Goal: Task Accomplishment & Management: Use online tool/utility

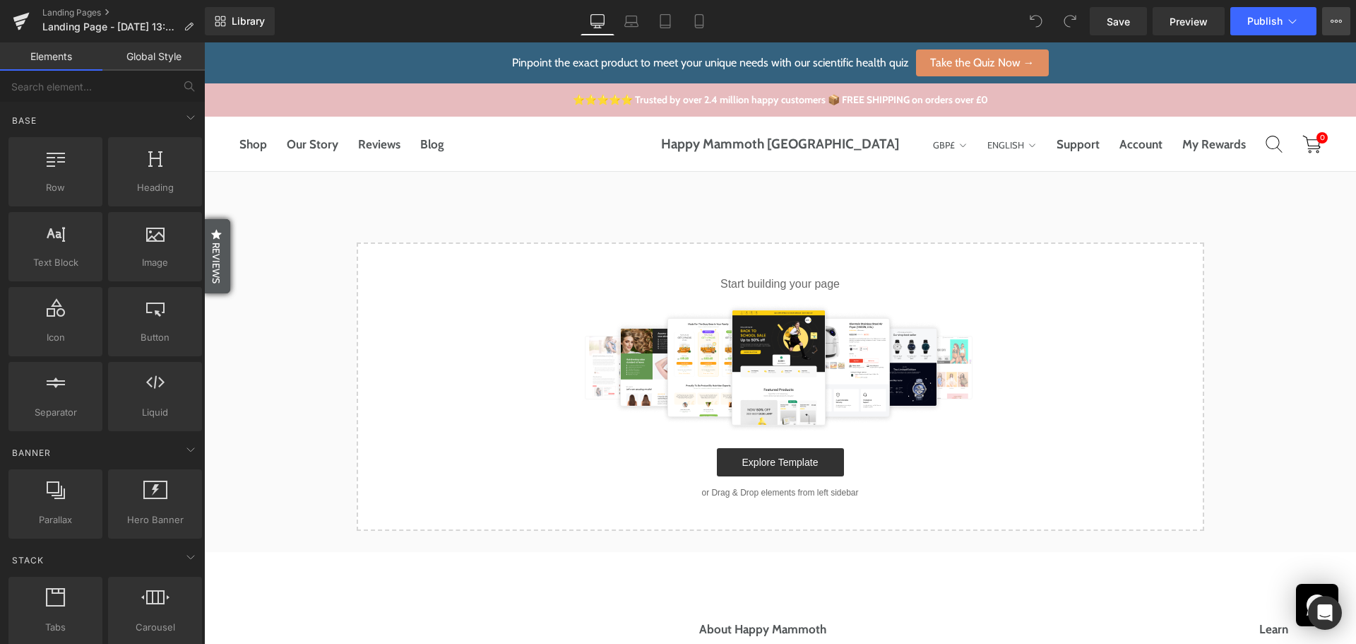
click at [1330, 21] on button "View Live Page View with current Template Save Template to Library Schedule Pub…" at bounding box center [1336, 21] width 28 height 28
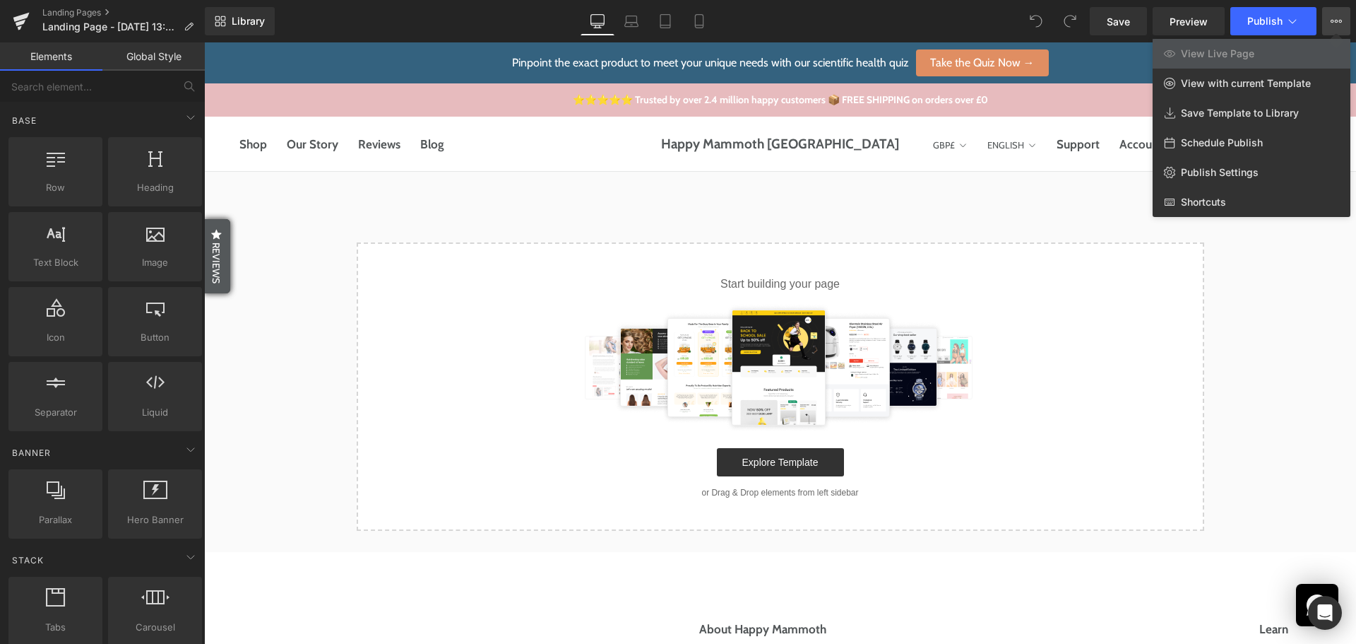
click at [795, 457] on div at bounding box center [780, 342] width 1152 height 601
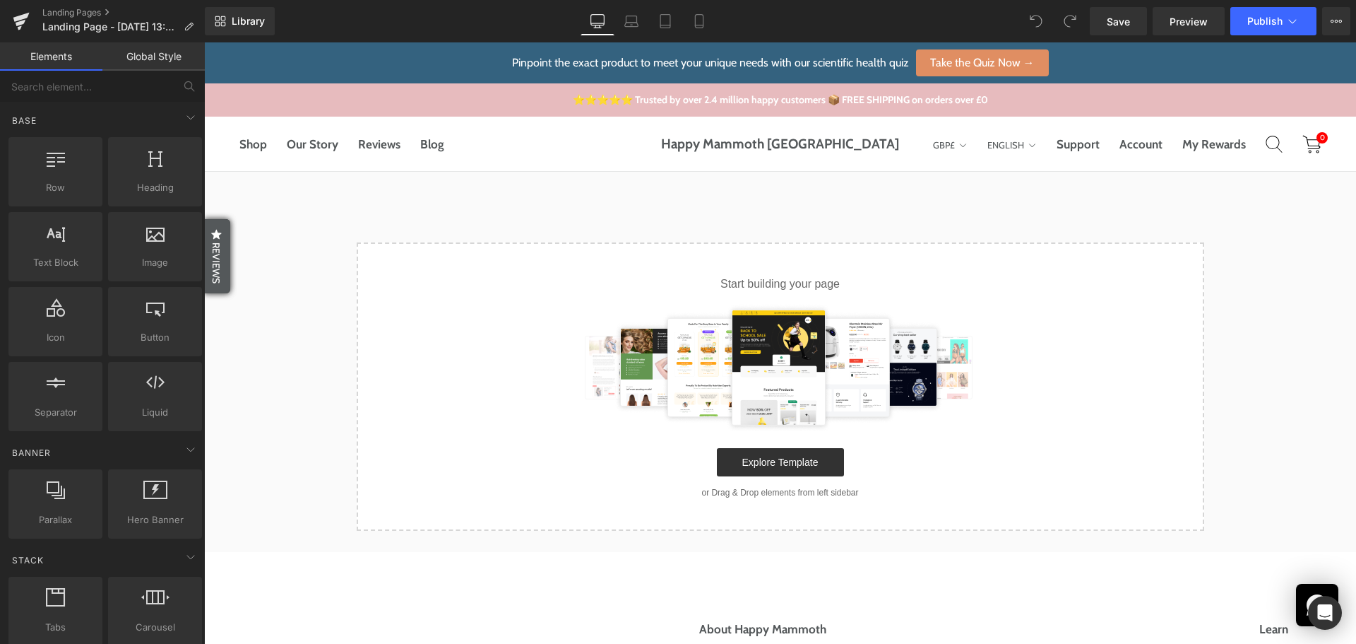
click at [795, 457] on link "Explore Template" at bounding box center [780, 462] width 127 height 28
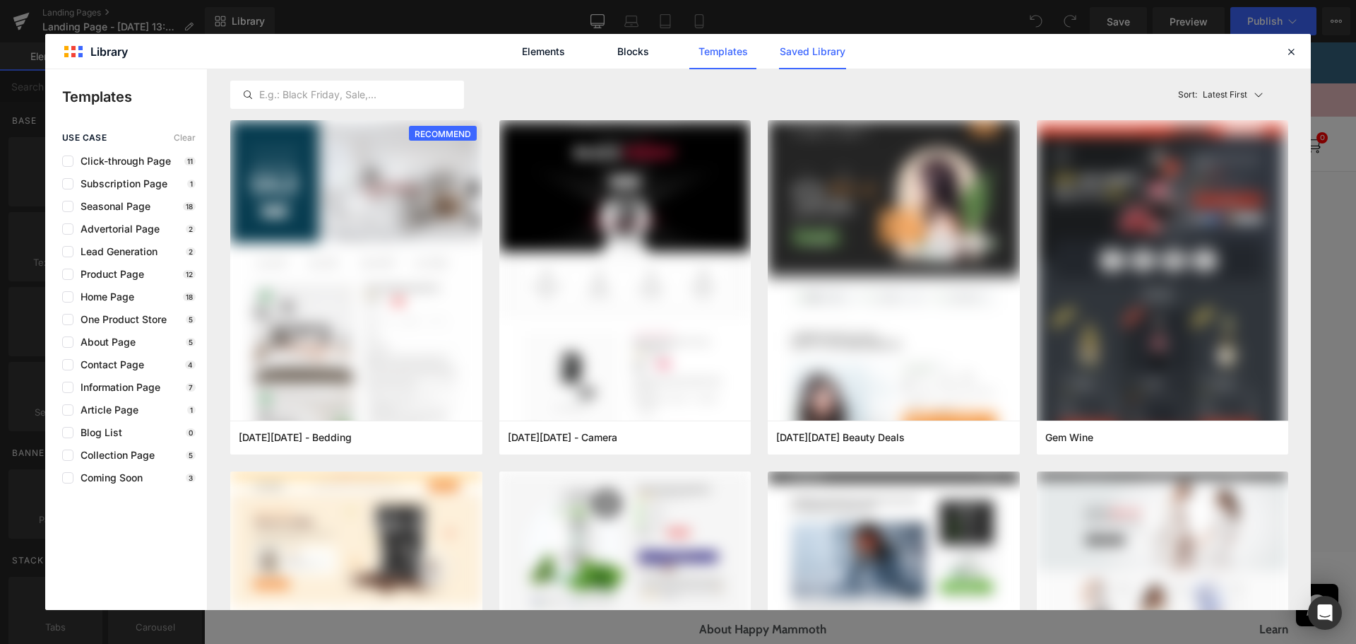
click at [783, 55] on link "Saved Library" at bounding box center [812, 51] width 67 height 35
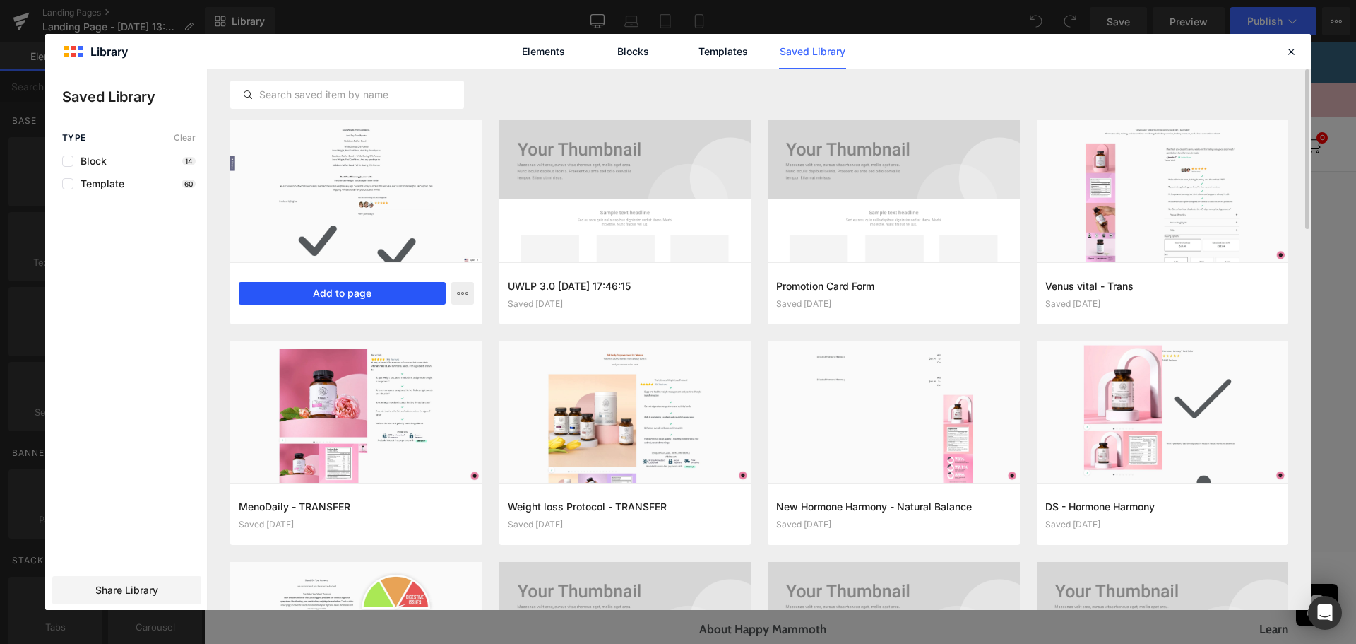
drag, startPoint x: 379, startPoint y: 286, endPoint x: 175, endPoint y: 252, distance: 207.0
click at [379, 295] on button "Add to page" at bounding box center [342, 293] width 207 height 23
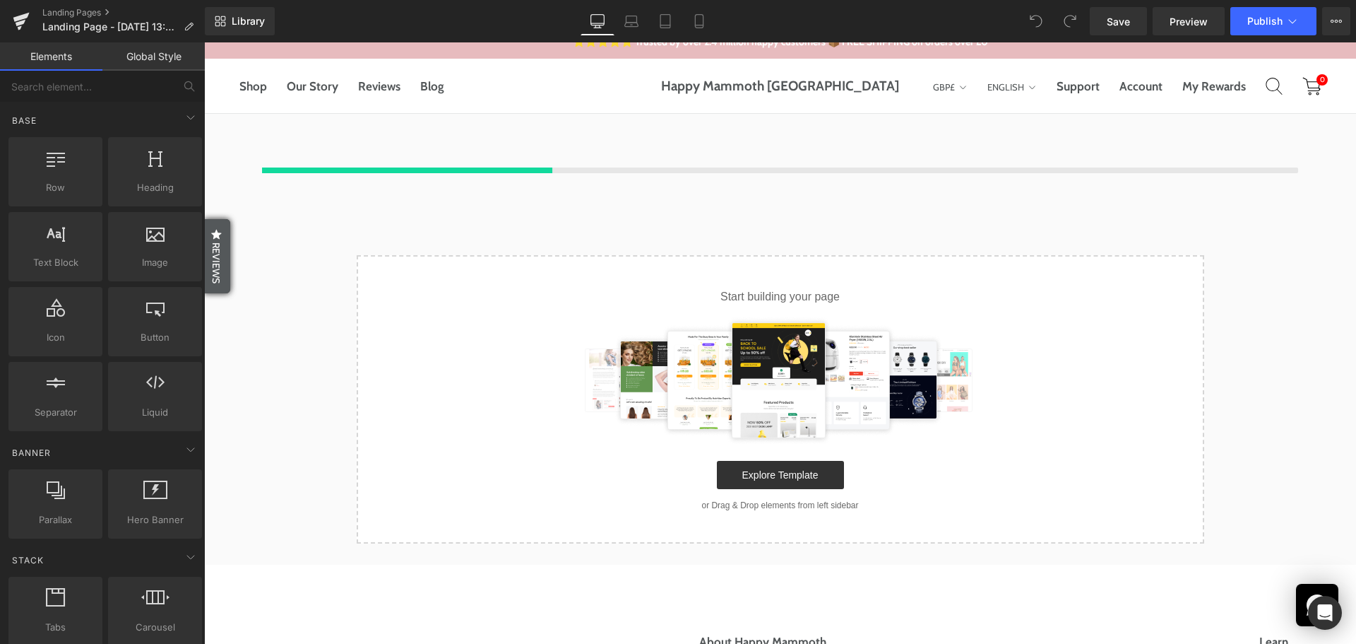
scroll to position [59, 0]
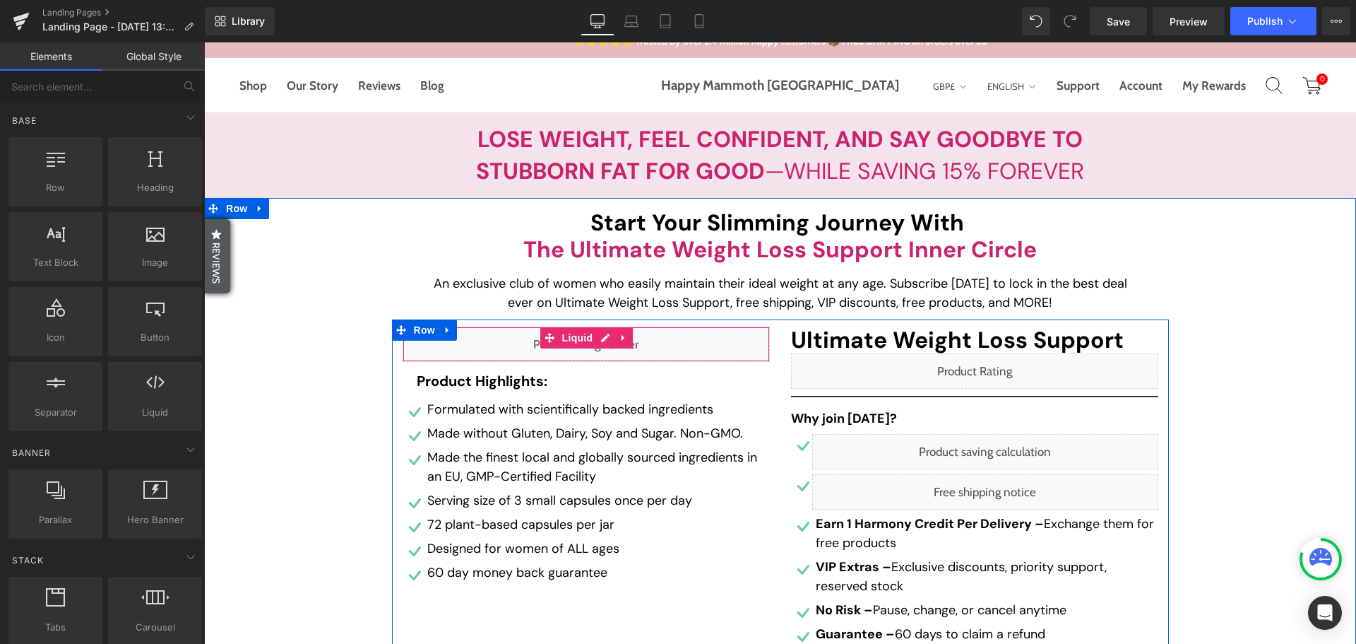
click at [607, 344] on div "Liquid" at bounding box center [586, 343] width 367 height 35
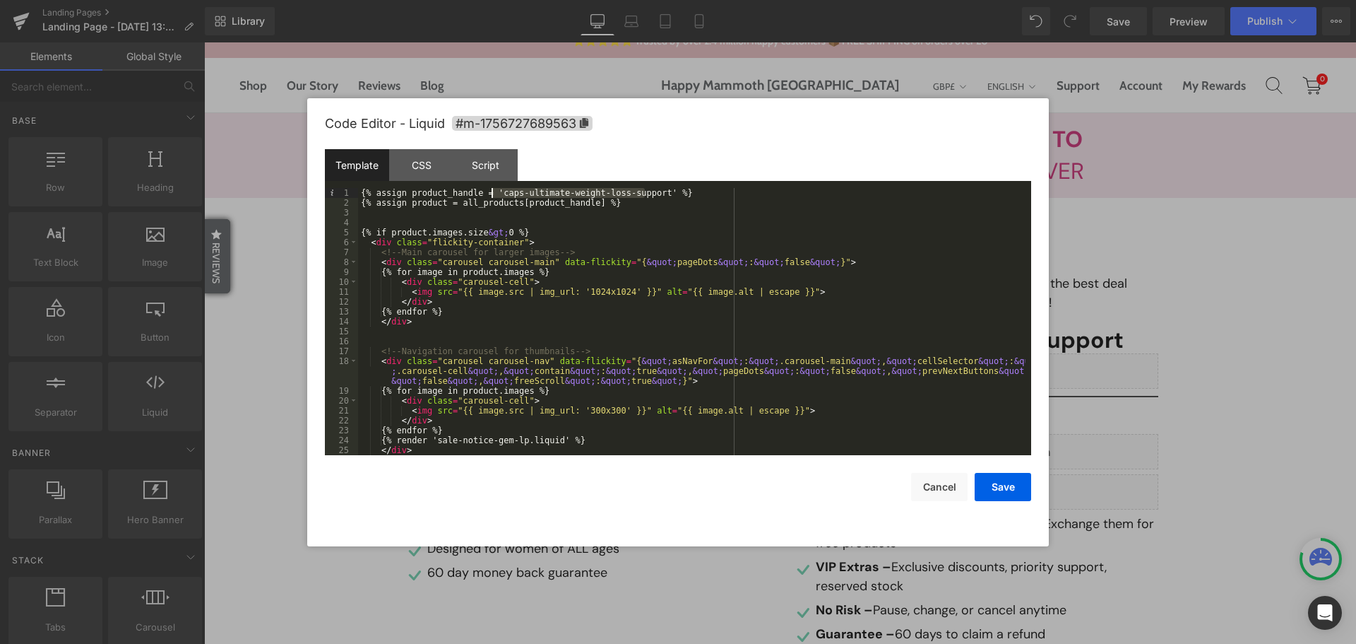
drag, startPoint x: 646, startPoint y: 192, endPoint x: 492, endPoint y: 194, distance: 154.0
click at [492, 194] on div "{% assign product_handle = 'caps-ultimate-weight-loss-support' %} {% assign pro…" at bounding box center [692, 331] width 668 height 287
click at [991, 489] on button "Save" at bounding box center [1003, 487] width 57 height 28
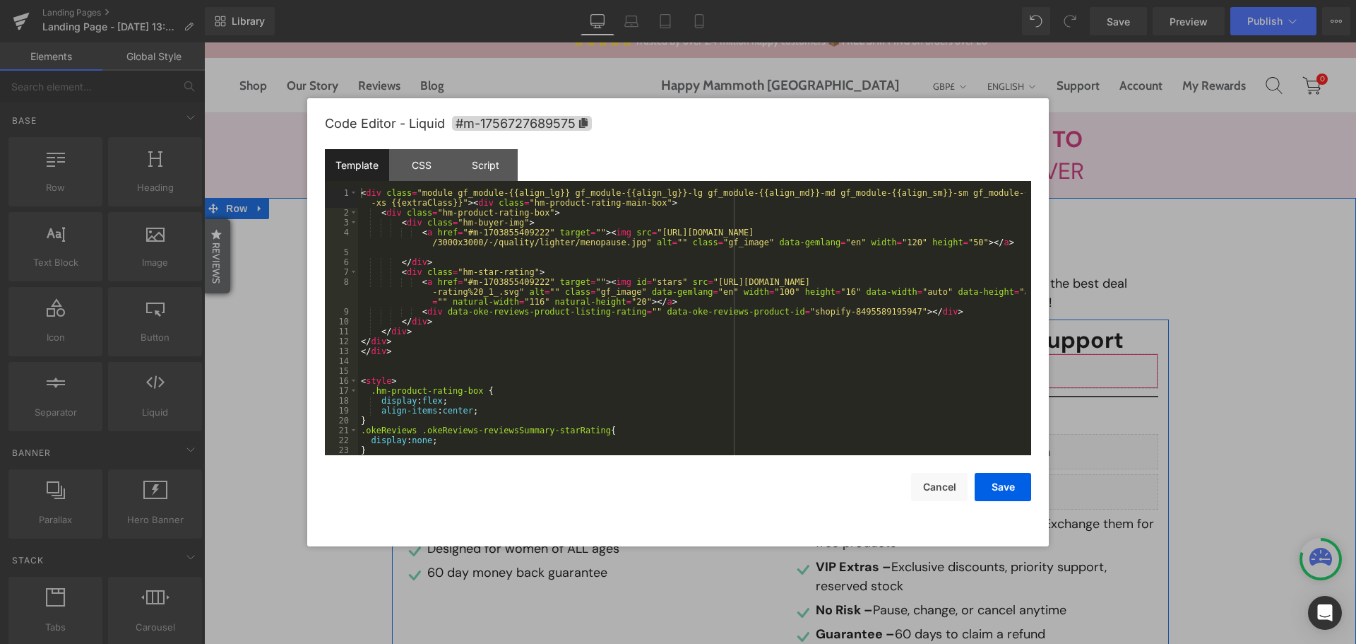
click at [990, 365] on div "Liquid" at bounding box center [974, 370] width 367 height 35
click at [840, 312] on div "< div class = "module gf_module-{{align_lg}} gf_module-{{align_lg}}-lg gf_modul…" at bounding box center [692, 336] width 668 height 297
click at [840, 312] on div "< div class = "module gf_module-{{align_lg}} gf_module-{{align_lg}}-lg gf_modul…" at bounding box center [692, 321] width 668 height 267
click at [840, 312] on div "< div class = "module gf_module-{{align_lg}} gf_module-{{align_lg}}-lg gf_modul…" at bounding box center [692, 336] width 668 height 297
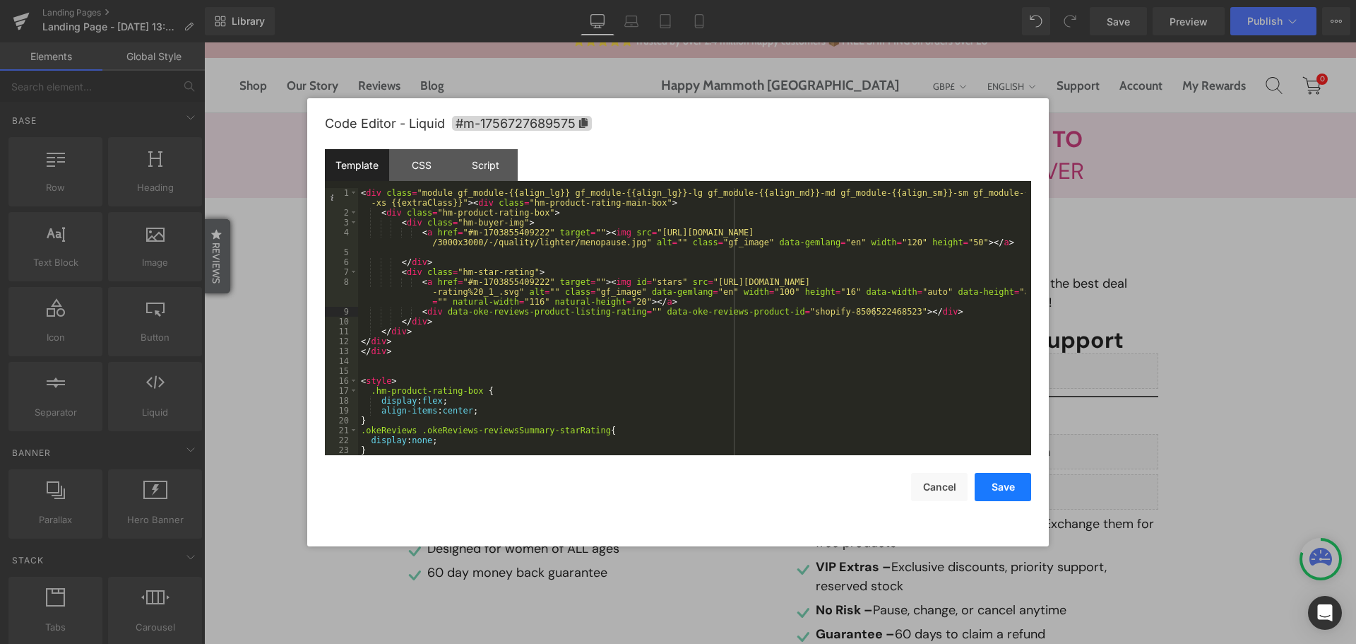
click at [986, 482] on button "Save" at bounding box center [1003, 487] width 57 height 28
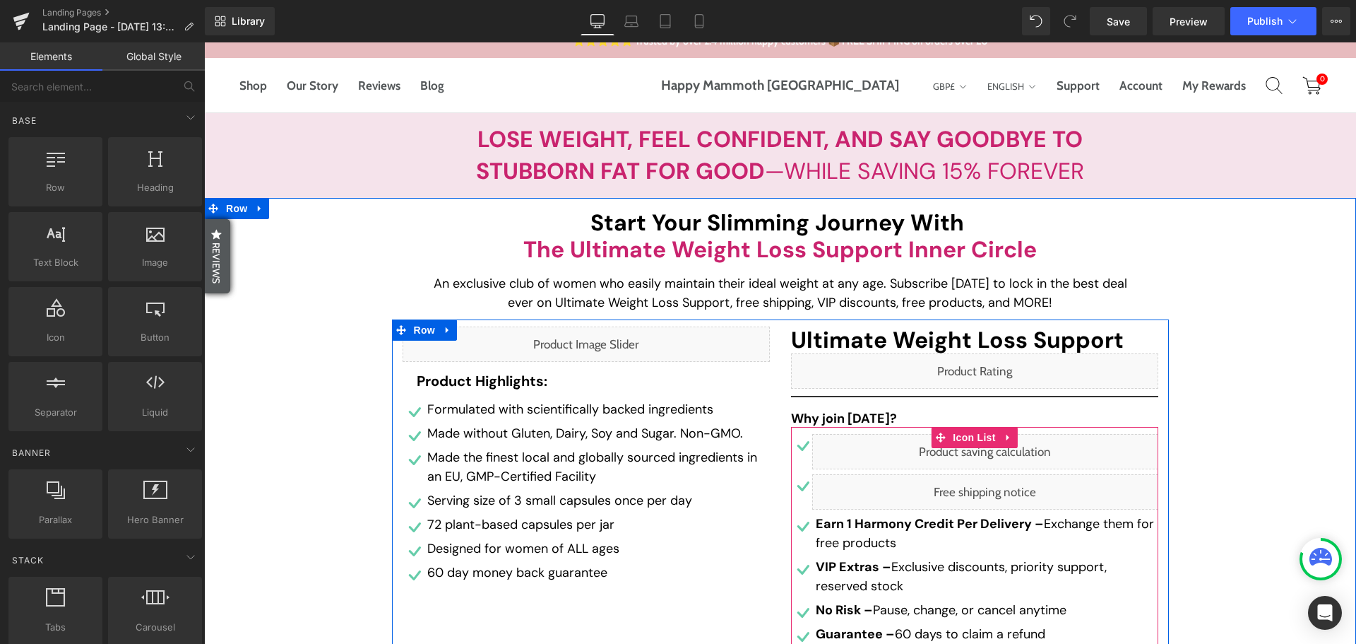
click at [1000, 454] on div "Liquid" at bounding box center [985, 451] width 346 height 35
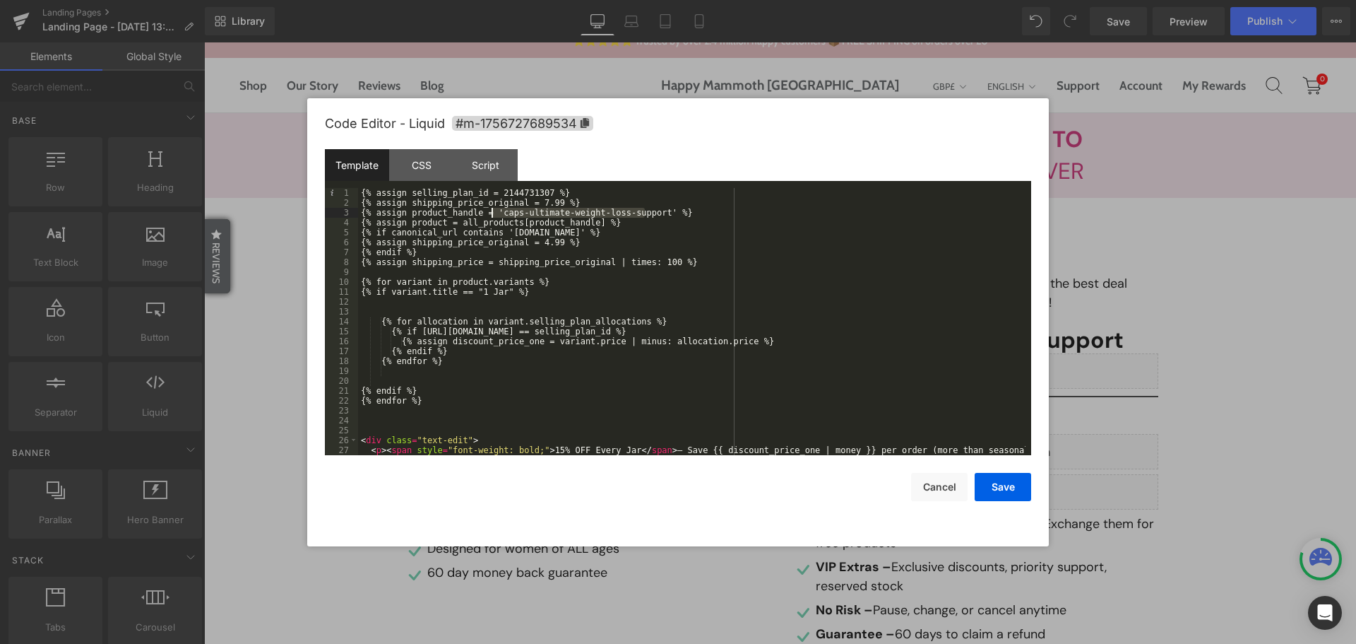
drag, startPoint x: 644, startPoint y: 213, endPoint x: 490, endPoint y: 213, distance: 154.0
click at [490, 213] on div "{% assign selling_plan_id = 2144731307 %} {% assign shipping_price_original = 7…" at bounding box center [692, 336] width 668 height 297
click at [930, 481] on button "Cancel" at bounding box center [939, 487] width 57 height 28
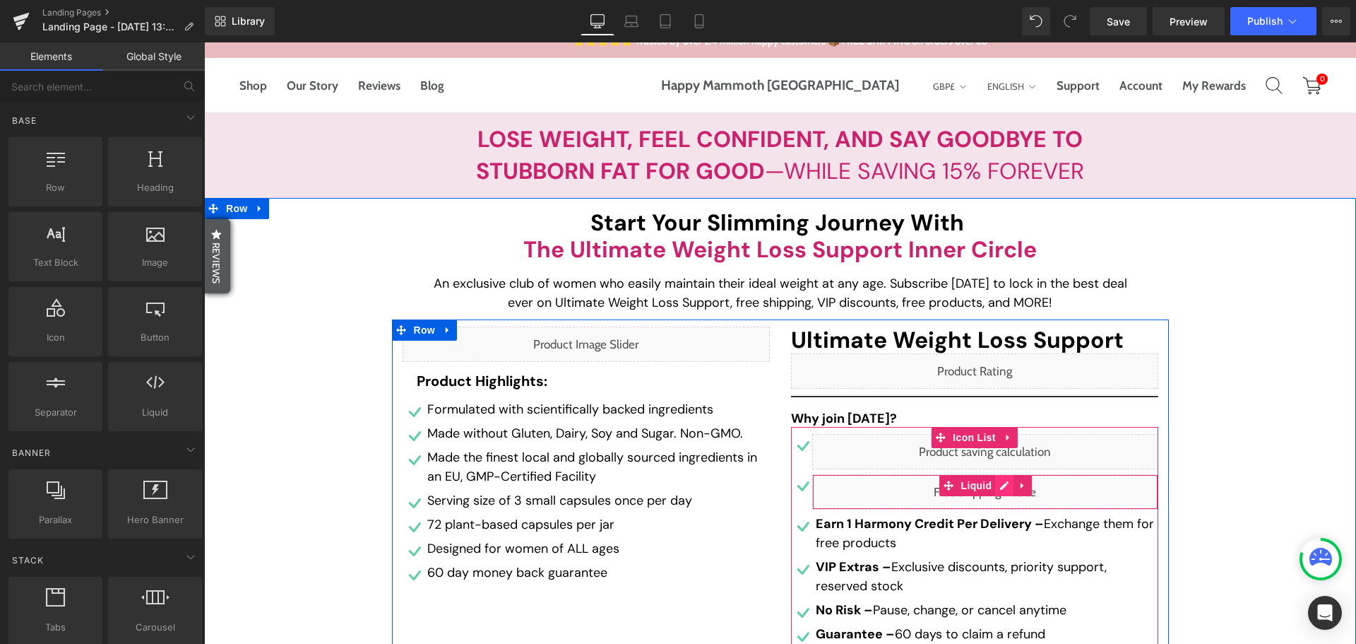
click at [994, 484] on div "Liquid" at bounding box center [985, 491] width 346 height 35
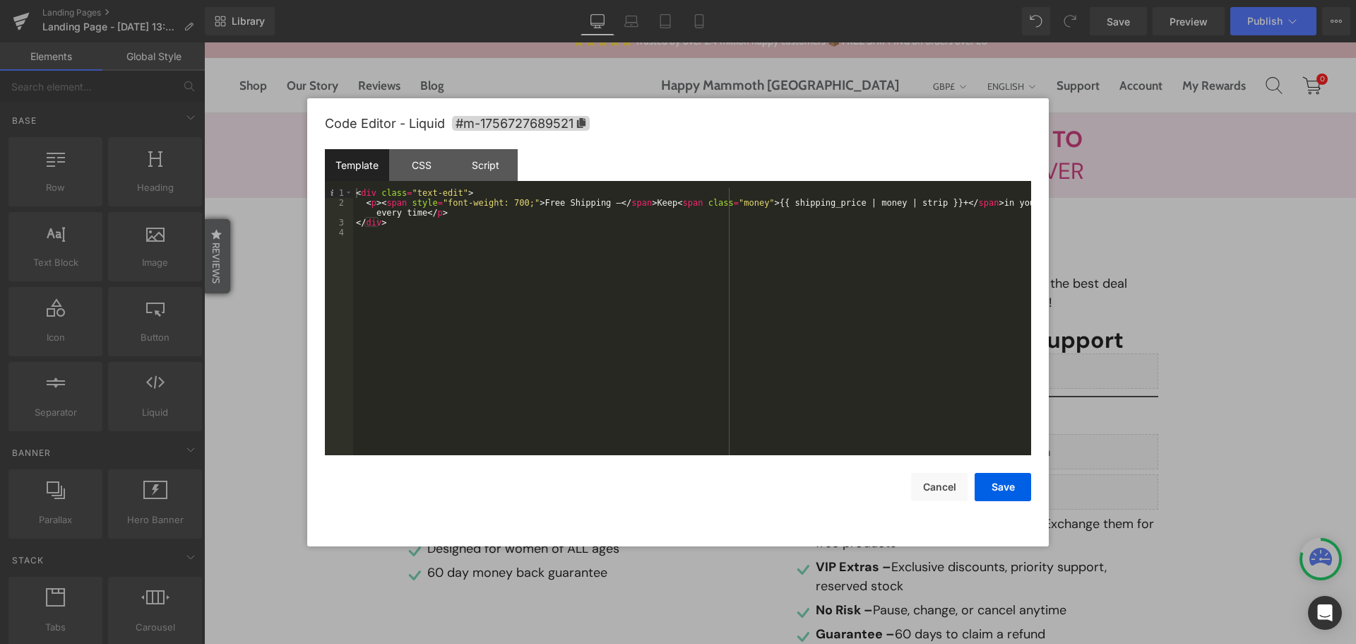
click at [974, 494] on div "Save Cancel" at bounding box center [678, 478] width 706 height 46
click at [957, 493] on button "Cancel" at bounding box center [939, 487] width 57 height 28
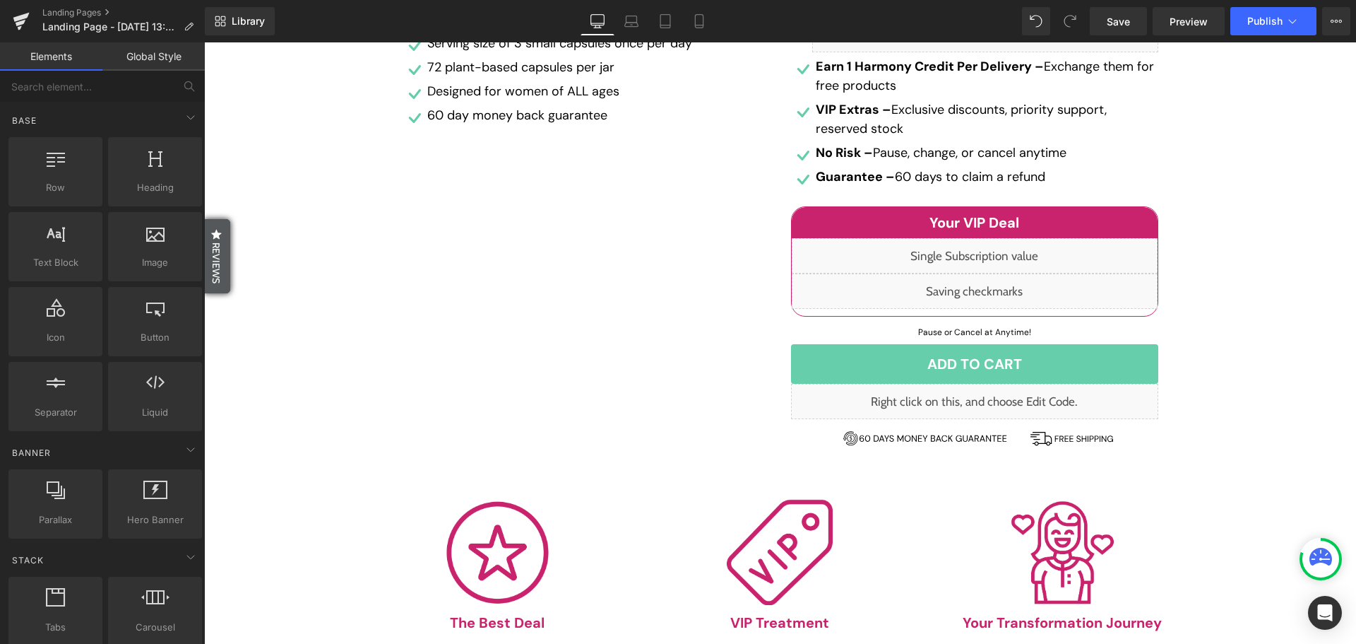
scroll to position [553, 0]
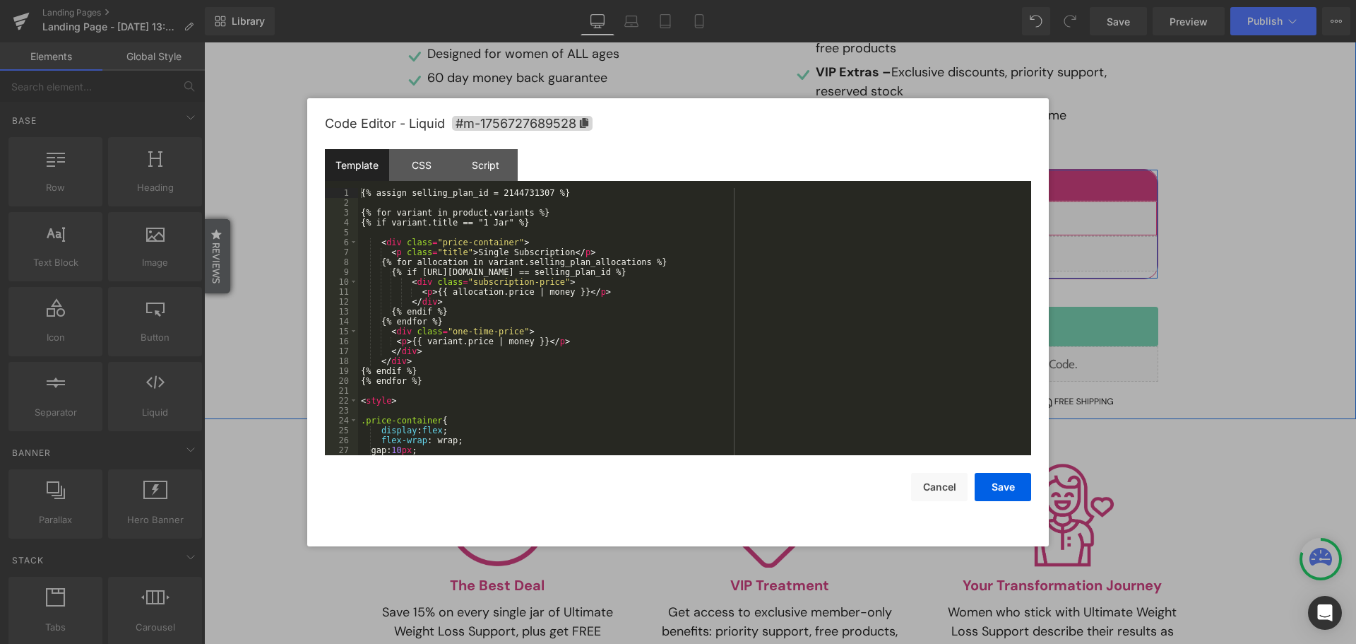
click at [990, 216] on div "Liquid" at bounding box center [975, 218] width 366 height 35
click at [943, 481] on button "Cancel" at bounding box center [939, 487] width 57 height 28
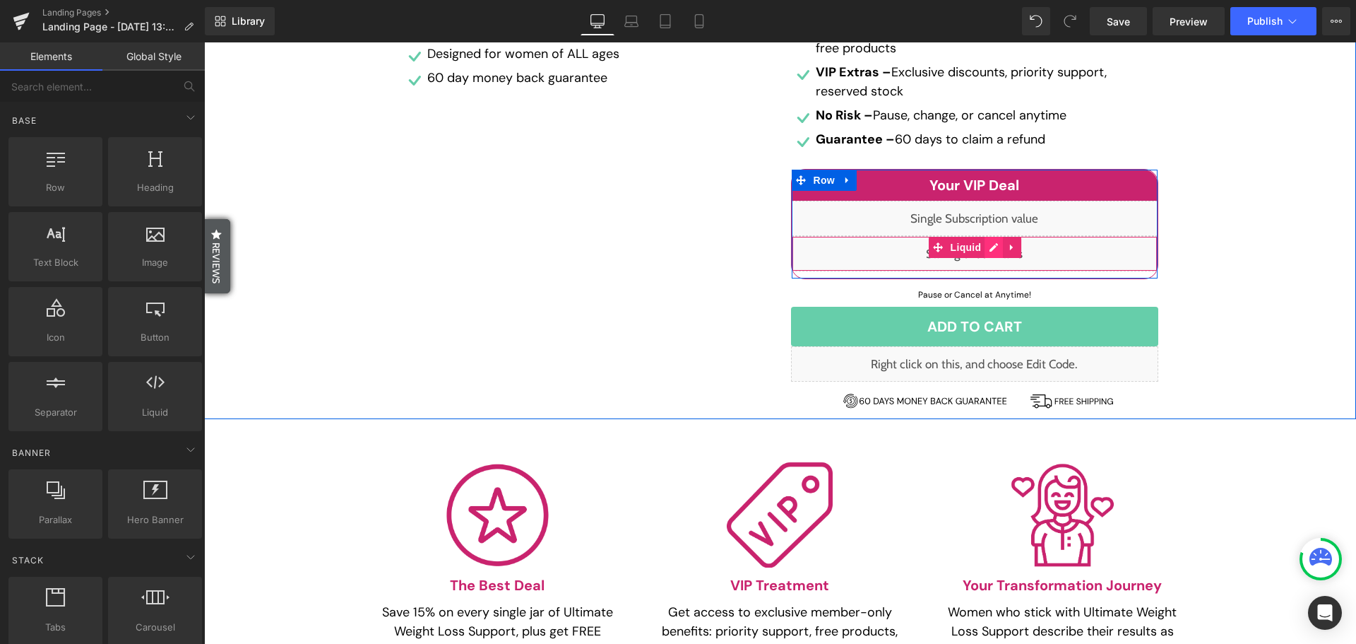
click at [990, 248] on div "Liquid" at bounding box center [975, 253] width 366 height 35
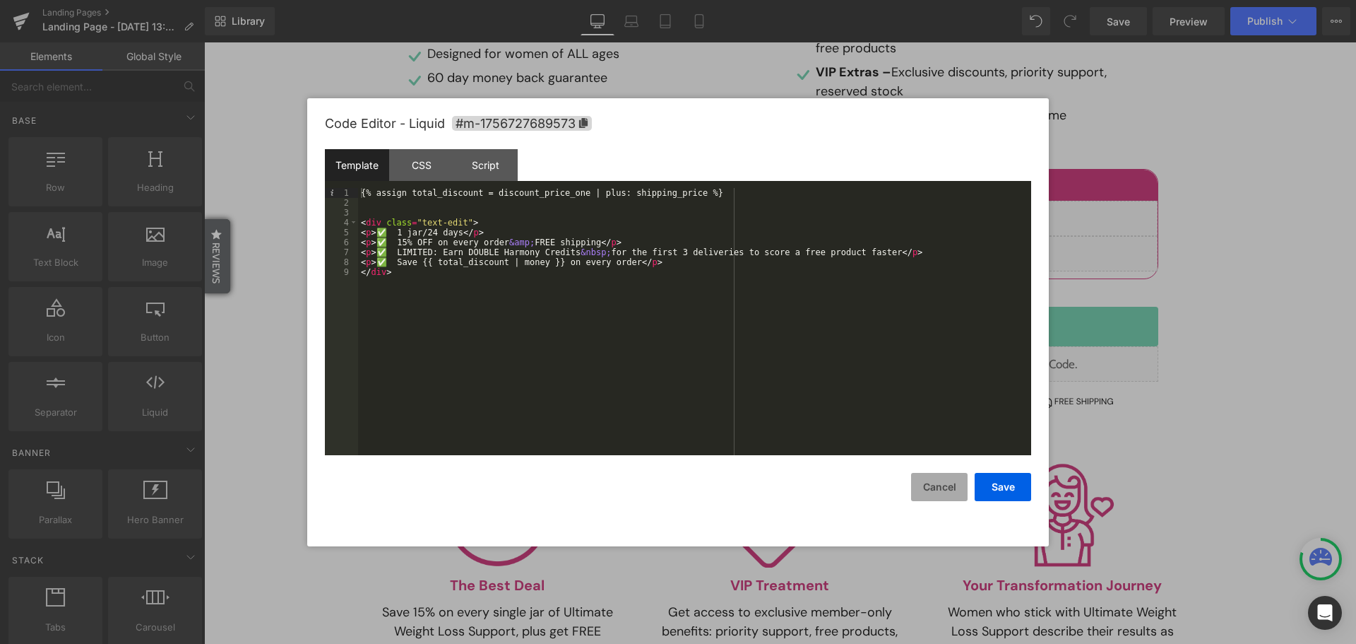
click at [954, 486] on button "Cancel" at bounding box center [939, 487] width 57 height 28
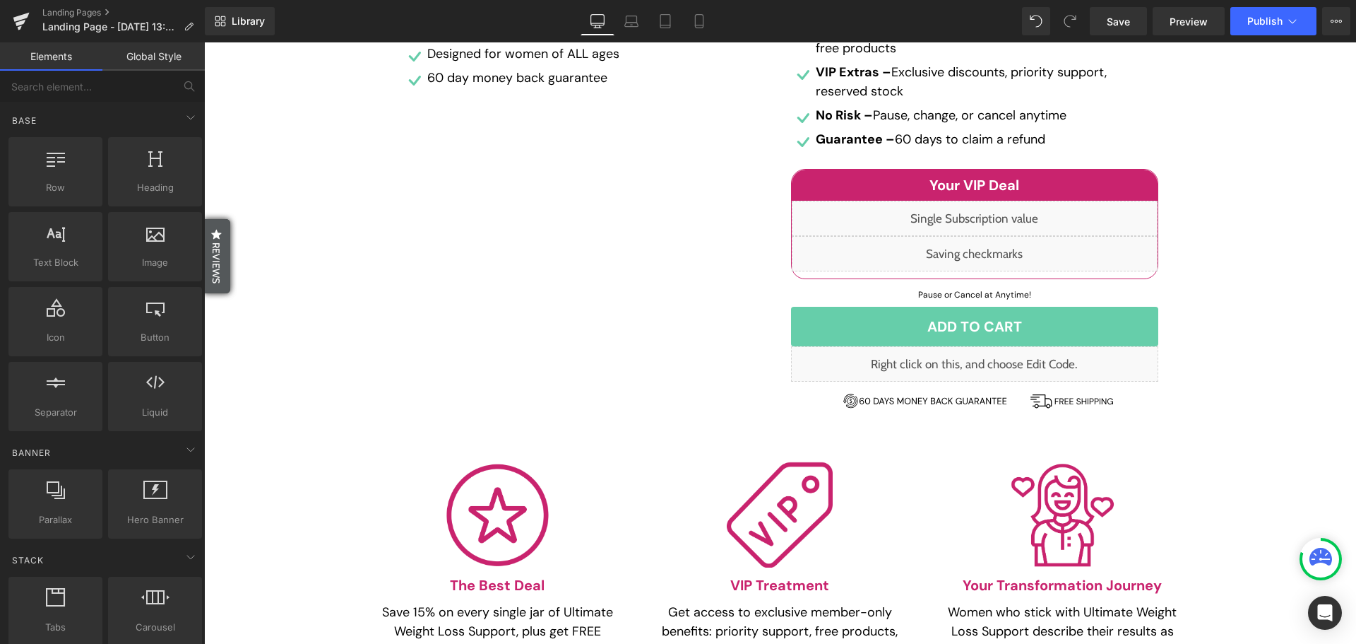
click at [1292, 453] on div "Image The Best Deal Heading Save 15% on every single jar of Ultimate Weight Los…" at bounding box center [780, 563] width 1152 height 260
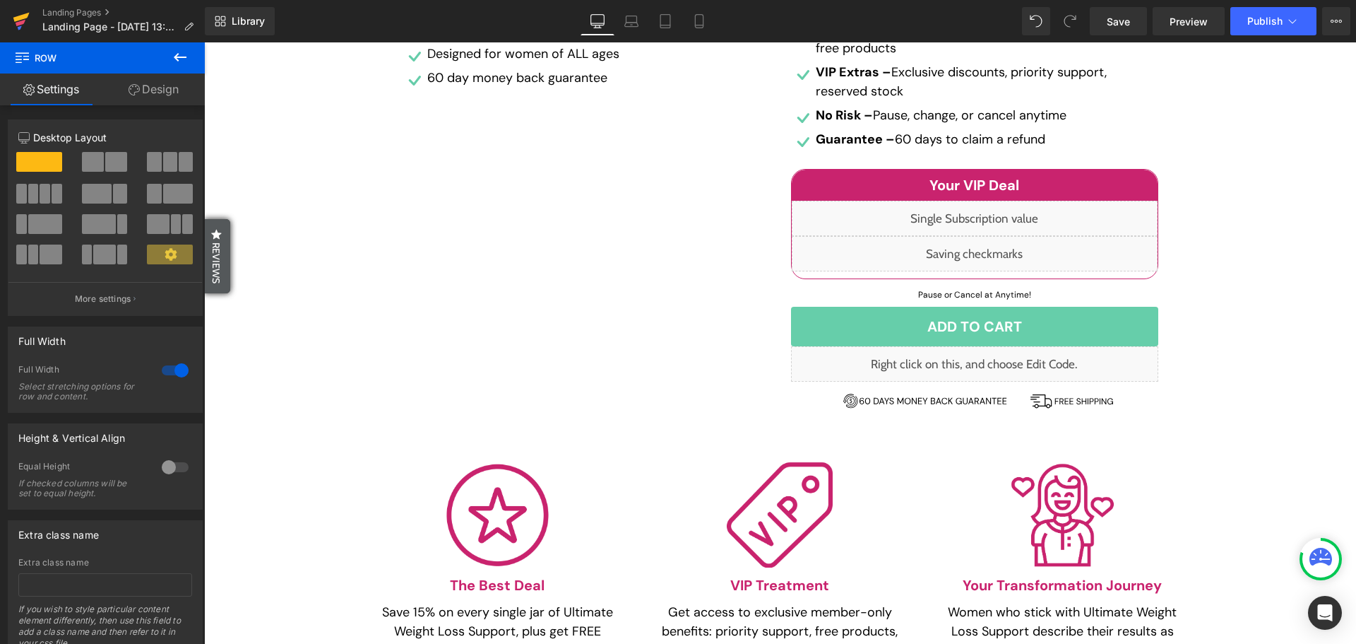
click at [19, 19] on icon at bounding box center [21, 17] width 16 height 9
